Goal: Register for event/course

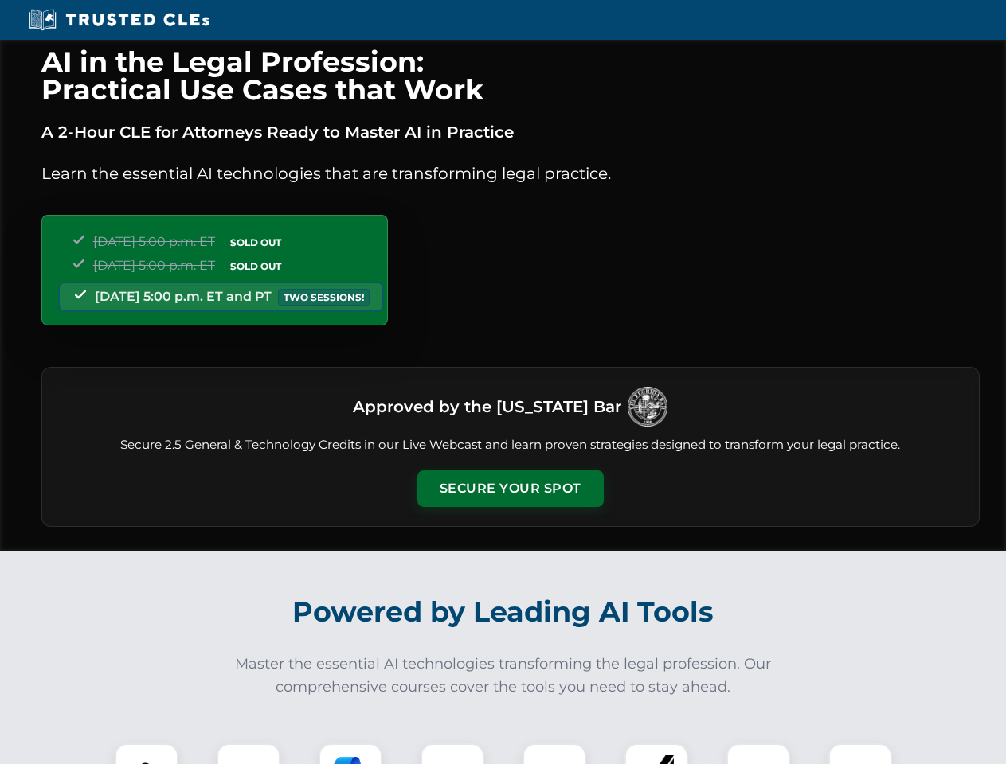
click at [510, 489] on button "Secure Your Spot" at bounding box center [510, 489] width 186 height 37
click at [146, 754] on img at bounding box center [146, 775] width 46 height 46
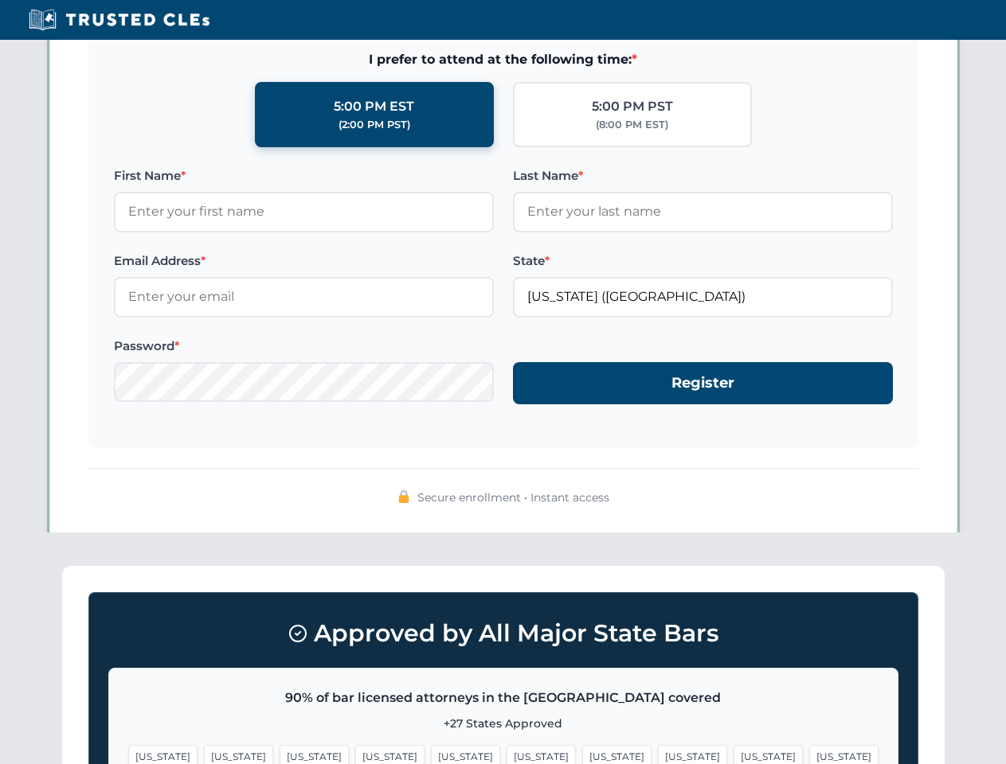
click at [582, 754] on span "[US_STATE]" at bounding box center [616, 756] width 69 height 23
click at [733, 754] on span "[US_STATE]" at bounding box center [767, 756] width 69 height 23
